Goal: Book appointment/travel/reservation

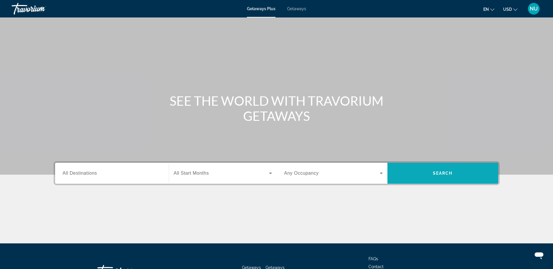
click at [448, 175] on span "Search" at bounding box center [443, 173] width 20 height 5
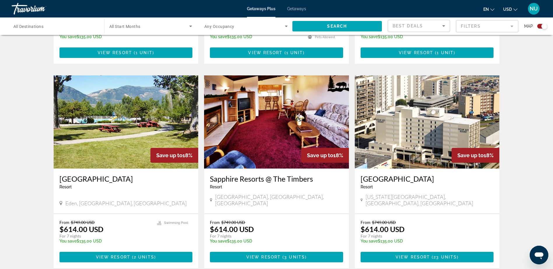
scroll to position [863, 0]
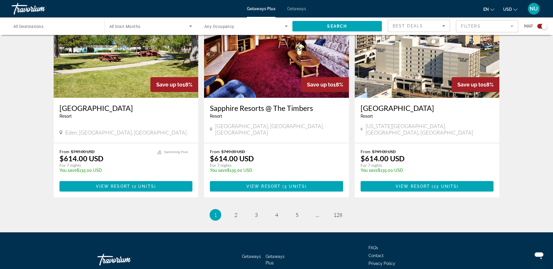
click at [296, 209] on li "page 5" at bounding box center [297, 215] width 12 height 12
click at [296, 212] on span "5" at bounding box center [296, 215] width 3 height 6
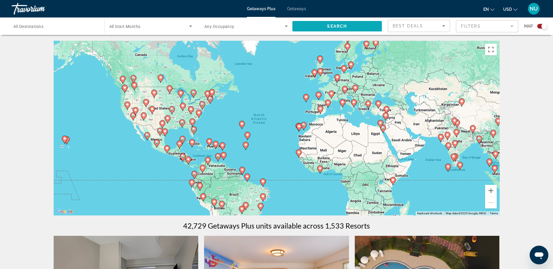
click at [369, 24] on span "Search widget" at bounding box center [337, 26] width 90 height 14
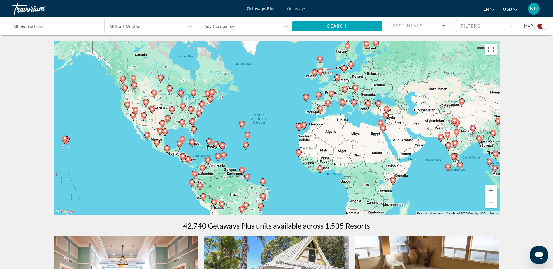
click at [444, 26] on icon "Sort by" at bounding box center [443, 25] width 7 height 7
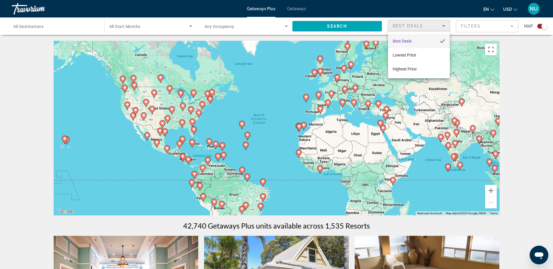
drag, startPoint x: 533, startPoint y: 56, endPoint x: 529, endPoint y: 52, distance: 6.0
click at [532, 54] on div at bounding box center [276, 134] width 553 height 269
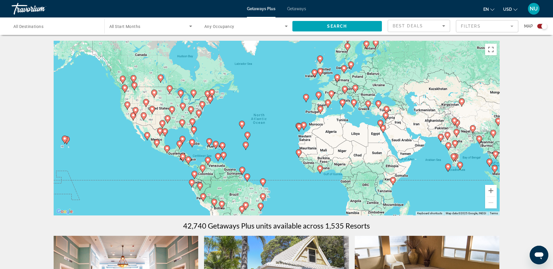
click at [512, 26] on mat-form-field "Filters" at bounding box center [487, 26] width 62 height 12
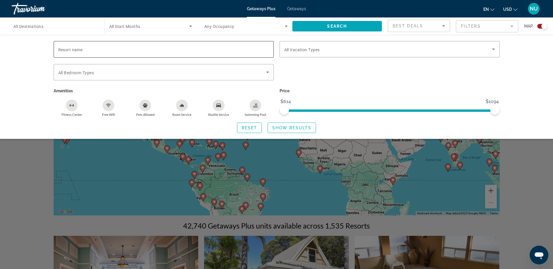
click at [81, 49] on span "Resort name" at bounding box center [70, 49] width 24 height 5
click at [81, 49] on input "Resort name" at bounding box center [163, 49] width 211 height 7
type input "*"
type input "**********"
click at [35, 122] on div "**********" at bounding box center [276, 87] width 553 height 104
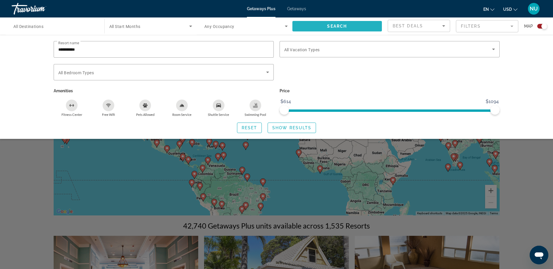
click at [344, 25] on span "Search" at bounding box center [337, 26] width 20 height 5
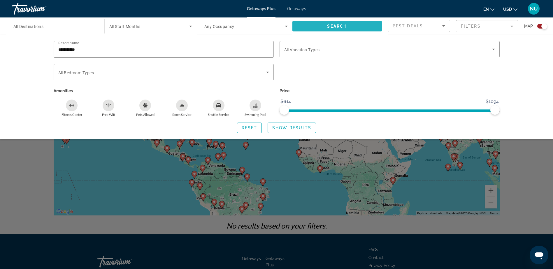
click at [339, 27] on span "Search" at bounding box center [337, 26] width 20 height 5
click at [512, 25] on mat-form-field "Filters" at bounding box center [487, 26] width 62 height 12
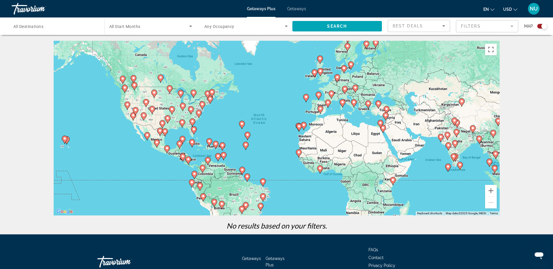
click at [512, 25] on mat-form-field "Filters" at bounding box center [487, 26] width 62 height 12
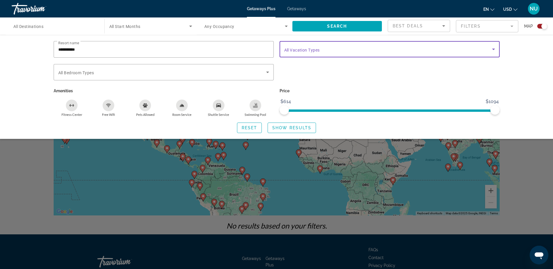
click at [494, 48] on icon "Search widget" at bounding box center [493, 49] width 7 height 7
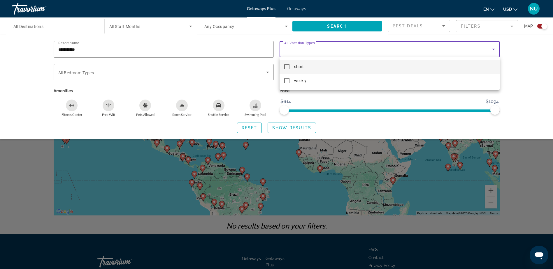
scroll to position [0, 0]
click at [442, 23] on div at bounding box center [276, 134] width 553 height 269
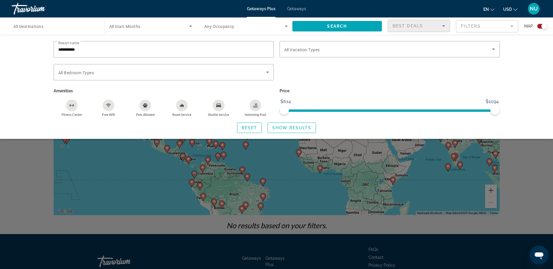
click at [443, 25] on icon "Sort by" at bounding box center [443, 25] width 7 height 7
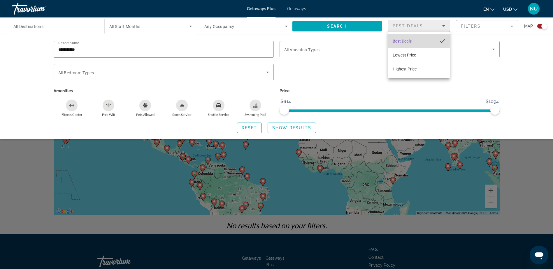
click at [405, 40] on span "Best Deals" at bounding box center [402, 41] width 19 height 5
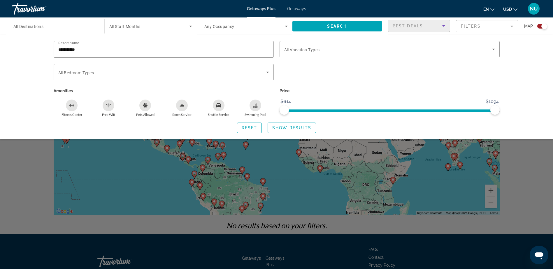
click at [512, 26] on mat-form-field "Filters" at bounding box center [487, 26] width 62 height 12
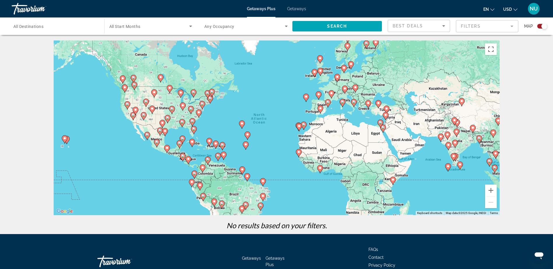
drag, startPoint x: 541, startPoint y: 28, endPoint x: 535, endPoint y: 28, distance: 6.4
click at [535, 28] on div "Search widget" at bounding box center [540, 26] width 14 height 5
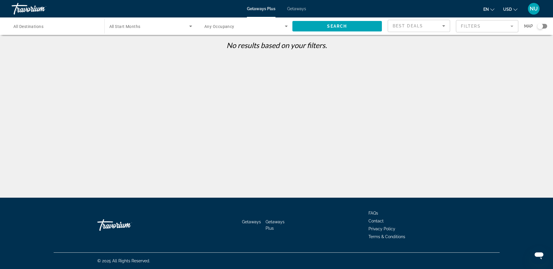
scroll to position [0, 0]
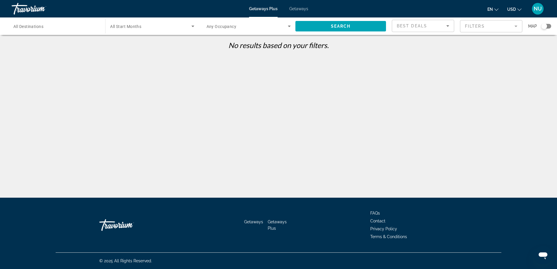
click at [543, 27] on div "Search widget" at bounding box center [544, 26] width 6 height 6
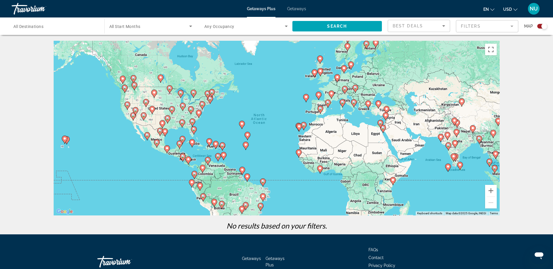
click at [543, 27] on div "Search widget" at bounding box center [544, 26] width 6 height 6
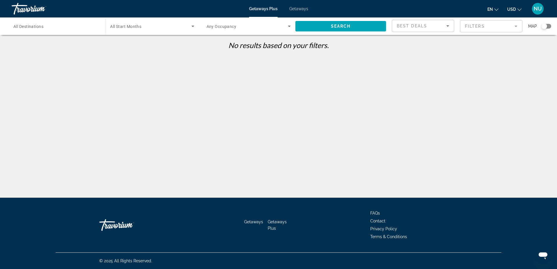
click at [543, 27] on div "Search widget" at bounding box center [544, 26] width 6 height 6
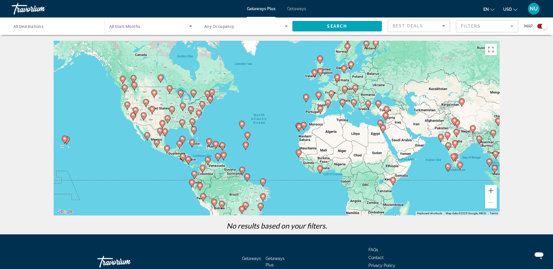
click at [192, 27] on icon "Search widget" at bounding box center [190, 26] width 7 height 7
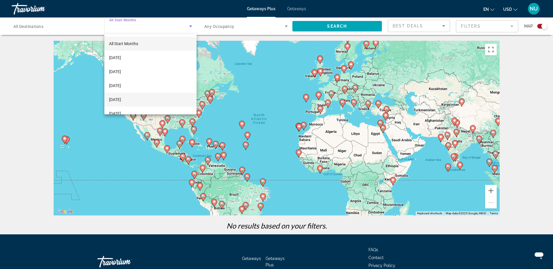
click at [121, 100] on span "[DATE]" at bounding box center [115, 99] width 12 height 7
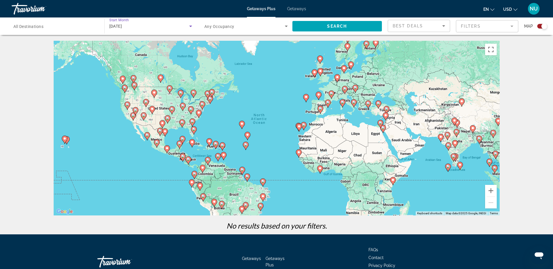
click at [285, 24] on icon "Search widget" at bounding box center [286, 26] width 7 height 7
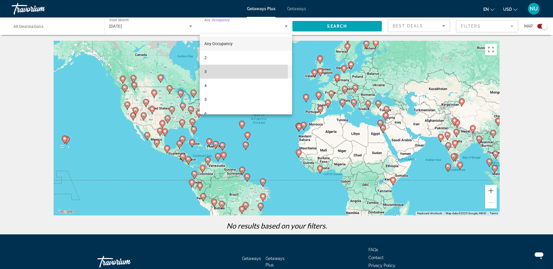
click at [207, 73] on mat-option "3" at bounding box center [246, 72] width 92 height 14
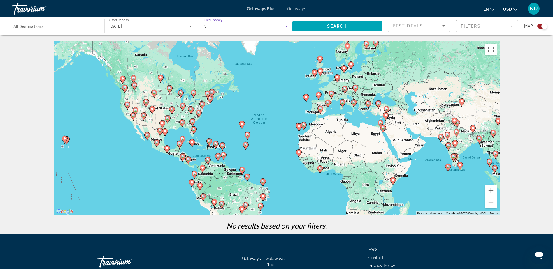
click at [37, 25] on span "All Destinations" at bounding box center [28, 26] width 30 height 5
click at [37, 25] on input "Destination All Destinations" at bounding box center [54, 26] width 83 height 7
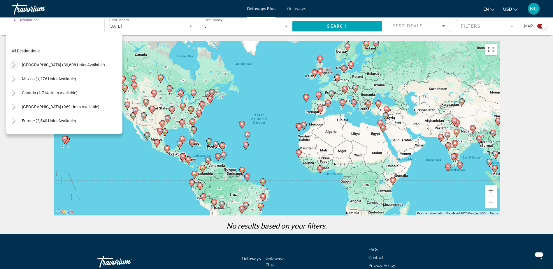
click at [16, 64] on icon "Toggle United States (30,608 units available)" at bounding box center [14, 65] width 6 height 6
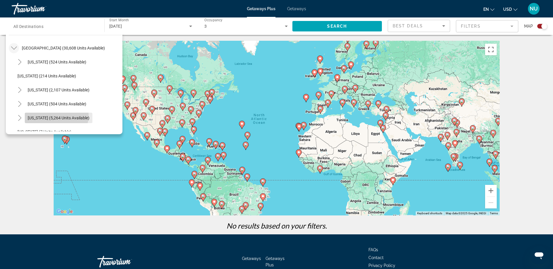
click at [56, 116] on span "[US_STATE] (5,264 units available)" at bounding box center [59, 118] width 62 height 5
type input "**********"
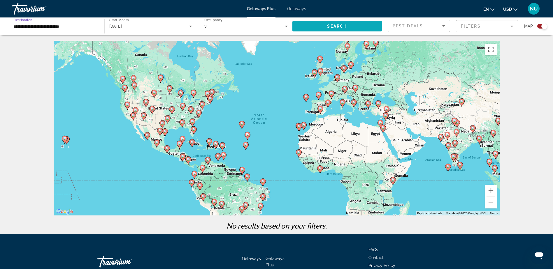
click at [340, 24] on span "Search" at bounding box center [337, 26] width 20 height 5
click at [191, 25] on icon "Search widget" at bounding box center [190, 26] width 7 height 7
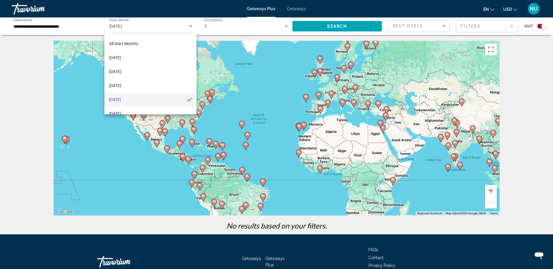
click at [286, 26] on div at bounding box center [276, 134] width 553 height 269
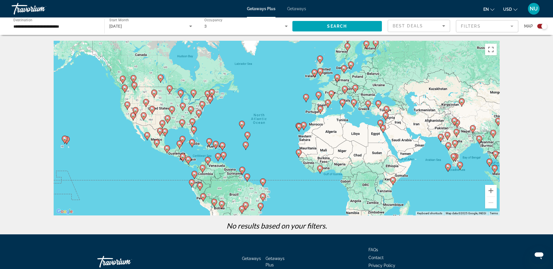
click at [193, 27] on icon "Search widget" at bounding box center [190, 26] width 7 height 7
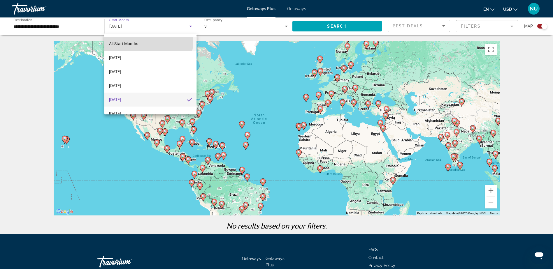
click at [126, 42] on span "All Start Months" at bounding box center [123, 43] width 29 height 5
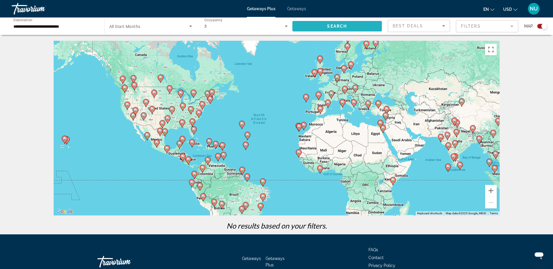
click at [371, 27] on span "Search widget" at bounding box center [337, 26] width 90 height 14
click at [511, 25] on mat-form-field "Filters" at bounding box center [487, 26] width 62 height 12
